Goal: Find specific page/section: Find specific page/section

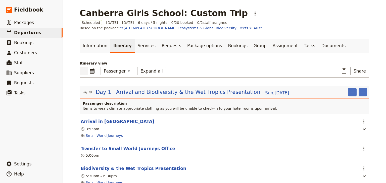
select select "PASSENGER"
drag, startPoint x: 0, startPoint y: 0, endPoint x: 21, endPoint y: 21, distance: 30.2
click at [21, 21] on span "Packages" at bounding box center [24, 22] width 20 height 5
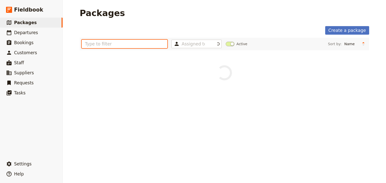
click at [95, 45] on input "text" at bounding box center [125, 44] width 86 height 9
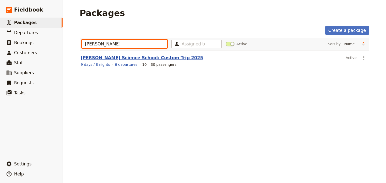
type input "[PERSON_NAME]"
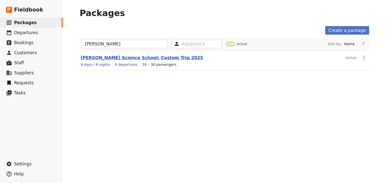
click at [137, 58] on link "[PERSON_NAME] Science School: Custom Trip 2025" at bounding box center [142, 57] width 122 height 5
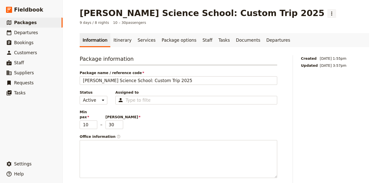
click at [329, 13] on icon "Actions" at bounding box center [332, 14] width 6 height 6
click at [326, 17] on div "[PERSON_NAME] Science School: Custom Trip 2025 ​" at bounding box center [225, 13] width 290 height 10
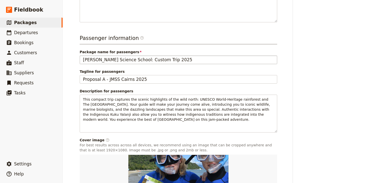
scroll to position [121, 0]
